Goal: Transaction & Acquisition: Purchase product/service

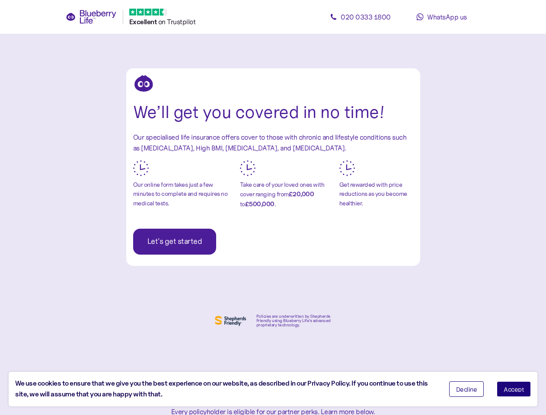
click at [273, 208] on div "Take care of your loved ones with cover ranging from £20,000 to £500,000 ." at bounding box center [286, 194] width 93 height 29
click at [174, 242] on span "Let's get started" at bounding box center [174, 241] width 55 height 25
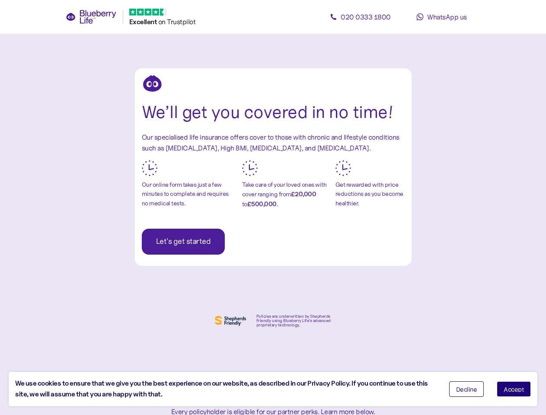
click at [467, 389] on span "Decline" at bounding box center [466, 389] width 21 height 6
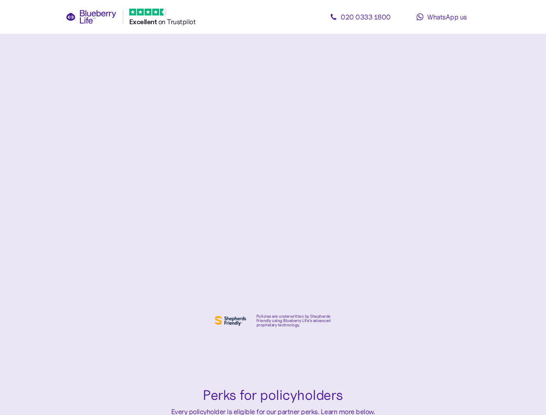
click at [514, 389] on main "Are you a resident of the [DEMOGRAPHIC_DATA]? You must have been living in the …" at bounding box center [273, 332] width 546 height 664
